Goal: Information Seeking & Learning: Learn about a topic

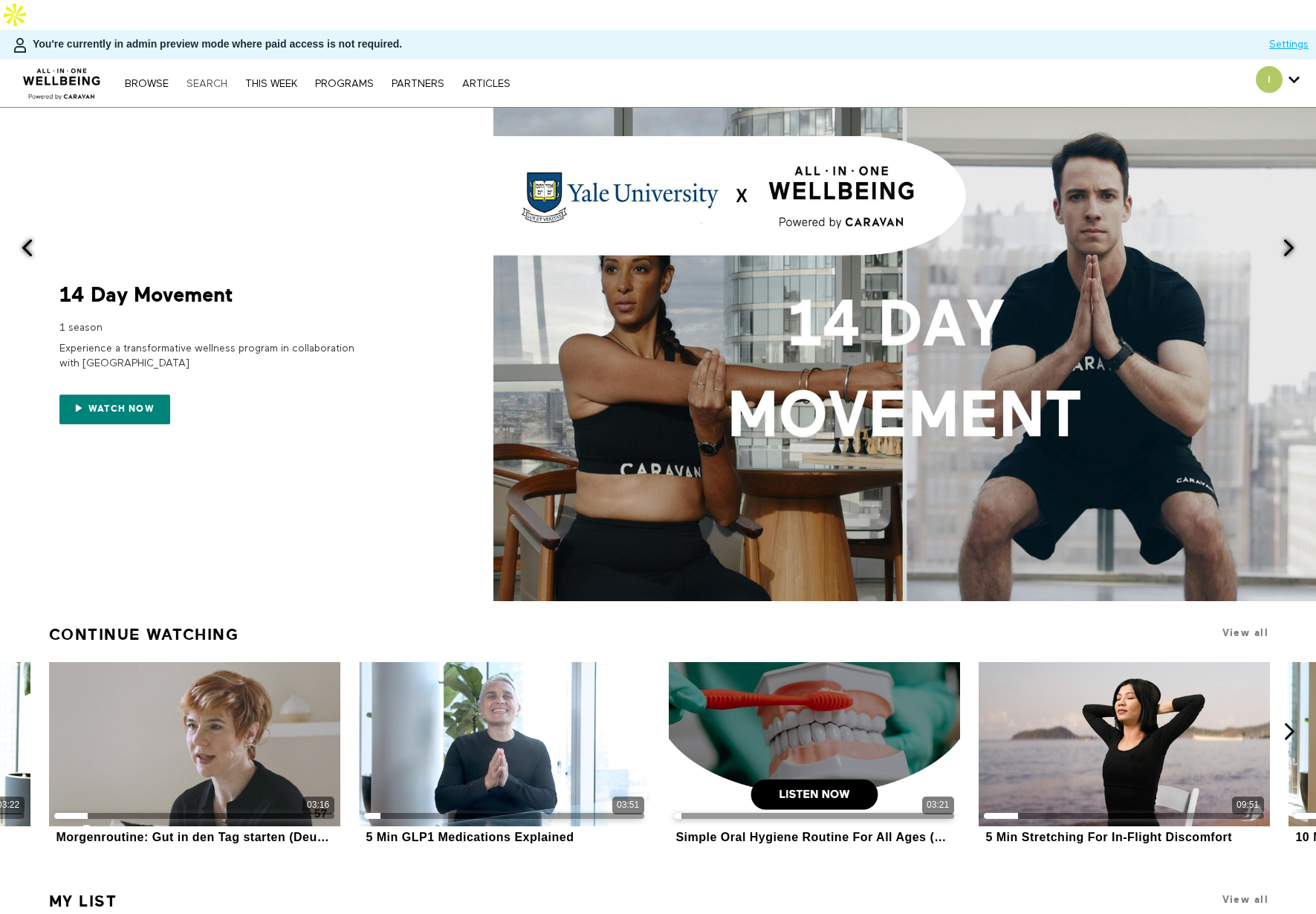
click at [217, 79] on link "Search" at bounding box center [207, 84] width 56 height 11
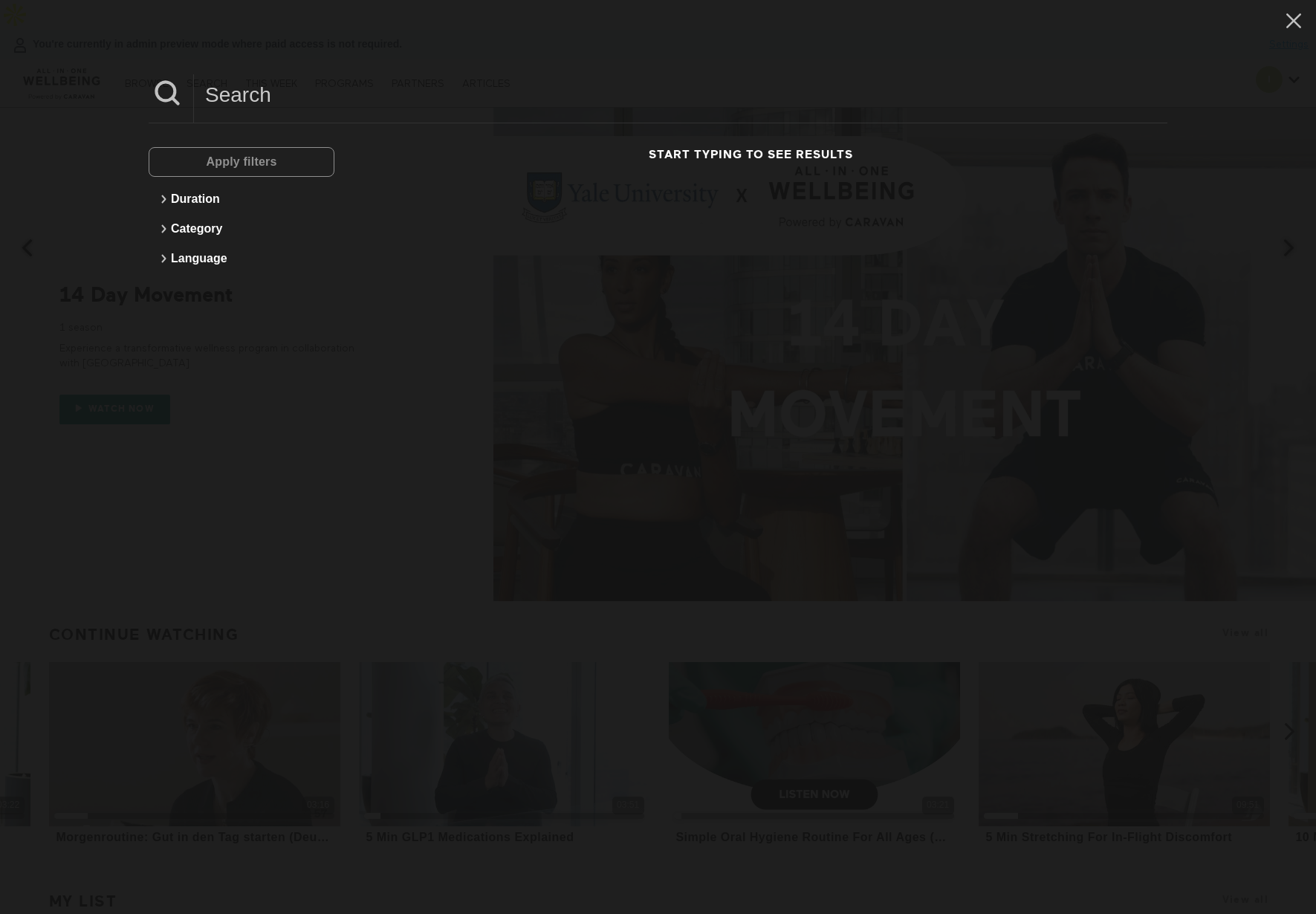
click at [310, 98] on input at bounding box center [680, 95] width 974 height 41
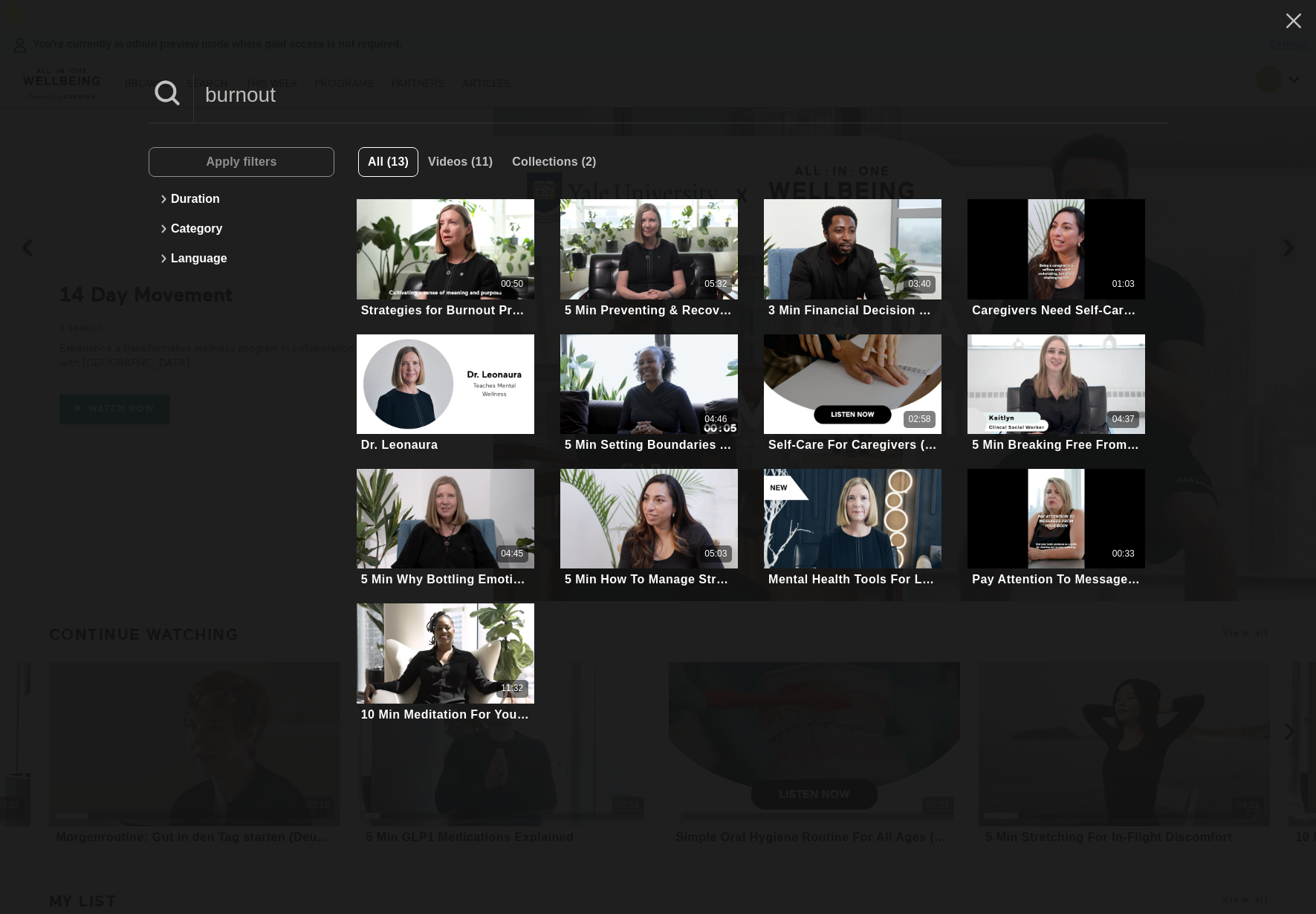
type input "burnout"
click at [1290, 26] on icon at bounding box center [1293, 21] width 29 height 26
